Goal: Task Accomplishment & Management: Use online tool/utility

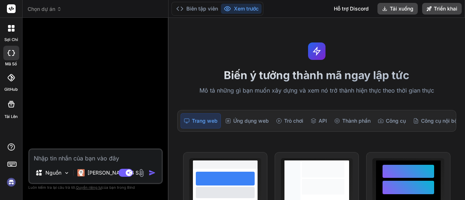
click at [13, 8] on rect at bounding box center [11, 8] width 9 height 9
click at [11, 38] on font "sợi chỉ" at bounding box center [11, 39] width 14 height 5
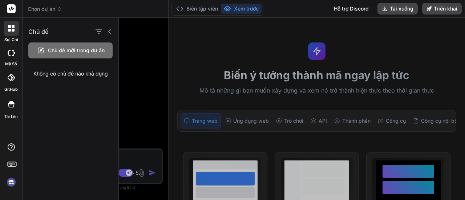
click at [12, 181] on img at bounding box center [11, 182] width 12 height 12
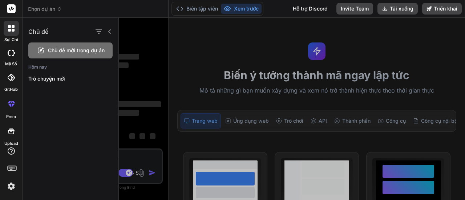
type textarea "x"
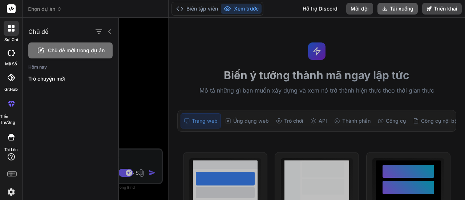
click at [393, 6] on font "Tải xuống" at bounding box center [401, 8] width 24 height 6
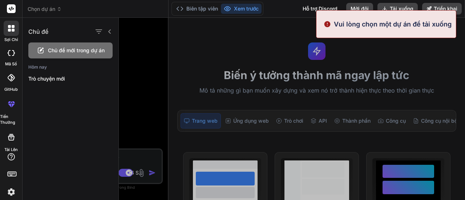
click at [406, 21] on font "Vui lòng chọn một dự án để tải xuống" at bounding box center [393, 24] width 118 height 8
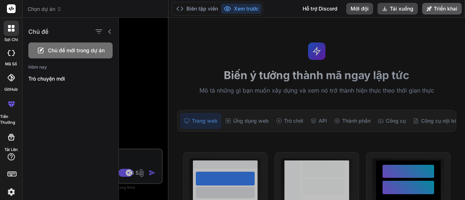
click at [445, 8] on font "Triển khai" at bounding box center [445, 8] width 24 height 6
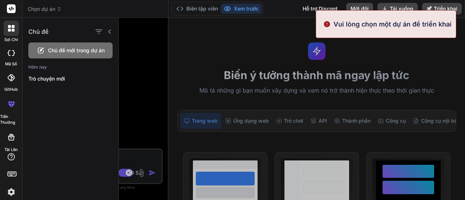
click at [418, 71] on div at bounding box center [292, 109] width 346 height 182
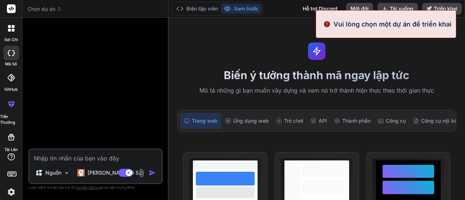
click at [12, 38] on font "sợi chỉ" at bounding box center [11, 39] width 14 height 5
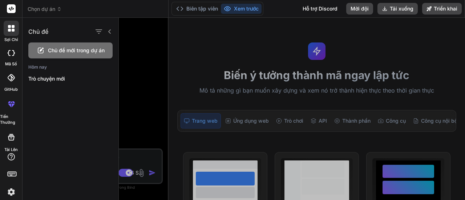
click at [244, 118] on div at bounding box center [292, 109] width 346 height 182
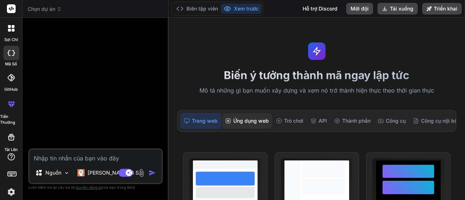
click at [257, 120] on font "Ứng dụng web" at bounding box center [251, 121] width 36 height 6
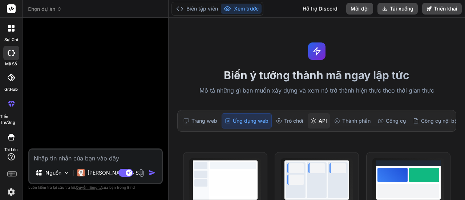
click at [321, 120] on font "API" at bounding box center [322, 121] width 8 height 6
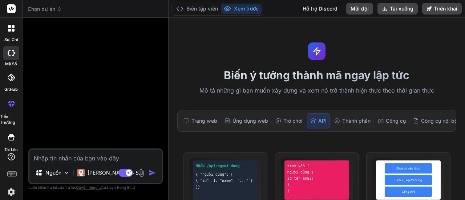
scroll to position [73, 0]
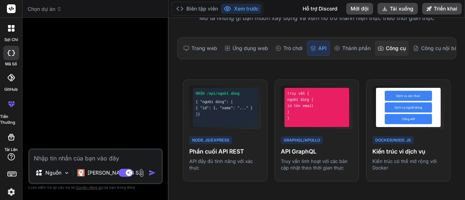
click at [399, 48] on font "Công cụ" at bounding box center [395, 48] width 20 height 6
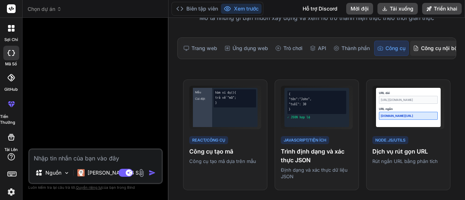
click at [434, 42] on div "Công cụ nội bộ" at bounding box center [435, 48] width 50 height 15
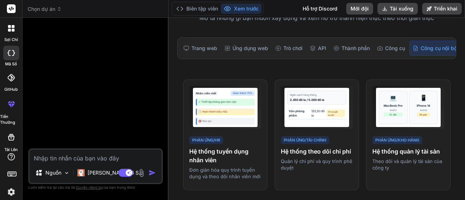
click at [12, 79] on icon at bounding box center [11, 77] width 7 height 7
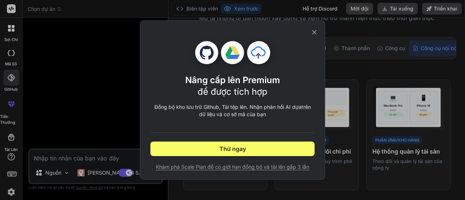
click at [316, 32] on icon at bounding box center [314, 32] width 8 height 8
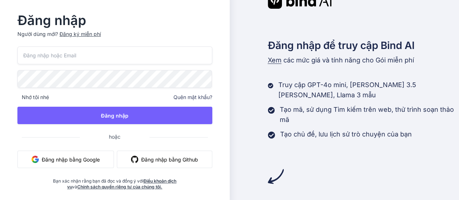
click at [75, 156] on font "Đăng nhập bằng Google" at bounding box center [71, 159] width 58 height 6
